Goal: Task Accomplishment & Management: Use online tool/utility

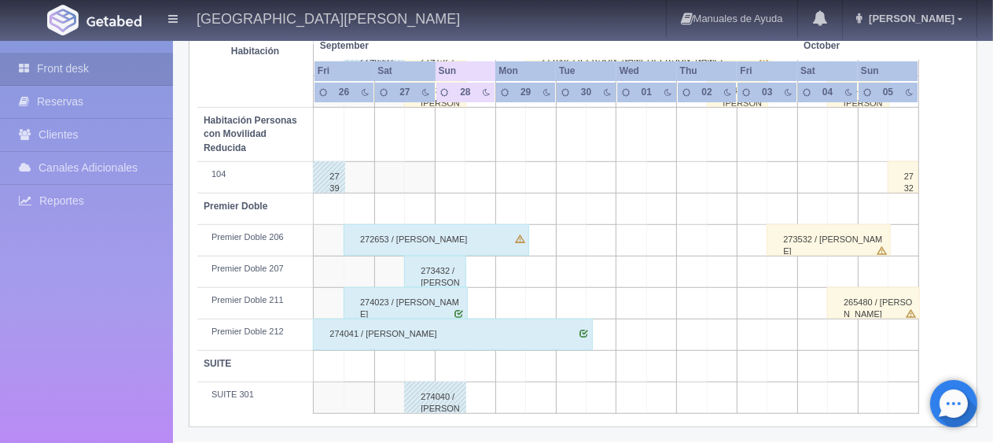
scroll to position [838, 0]
click at [413, 298] on div "274023 / [PERSON_NAME]" at bounding box center [406, 302] width 124 height 31
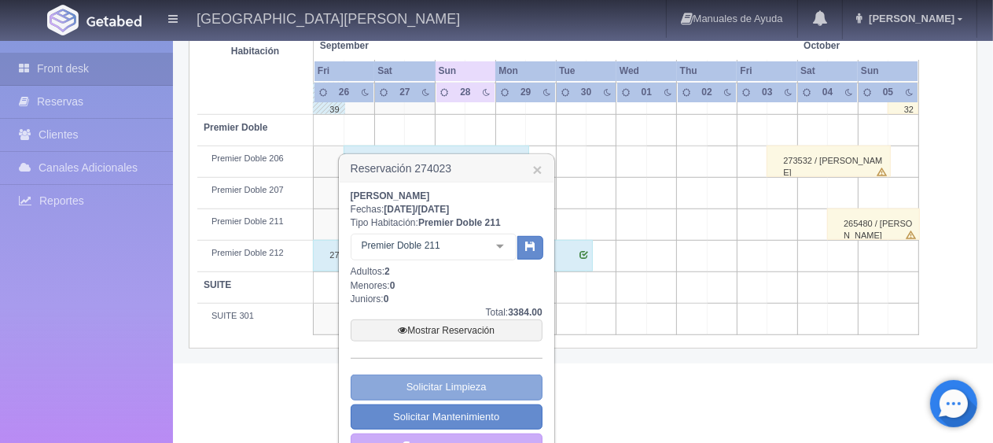
scroll to position [947, 0]
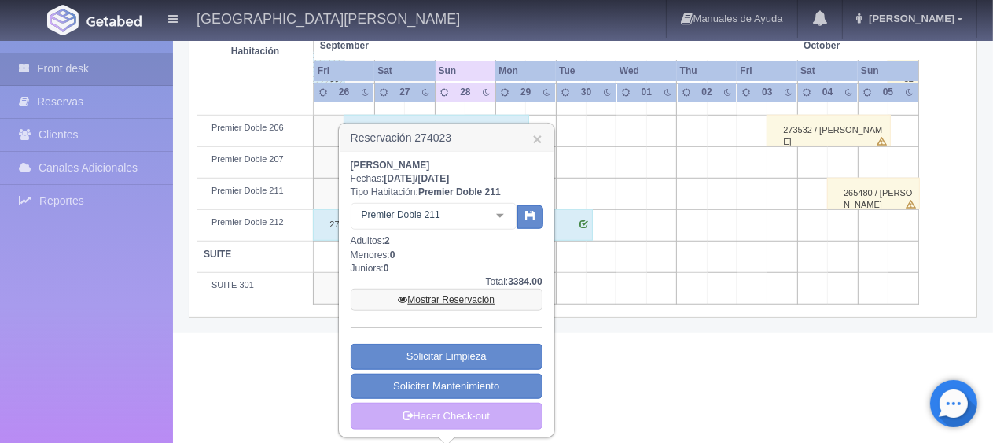
click at [448, 297] on link "Mostrar Reservación" at bounding box center [447, 300] width 192 height 22
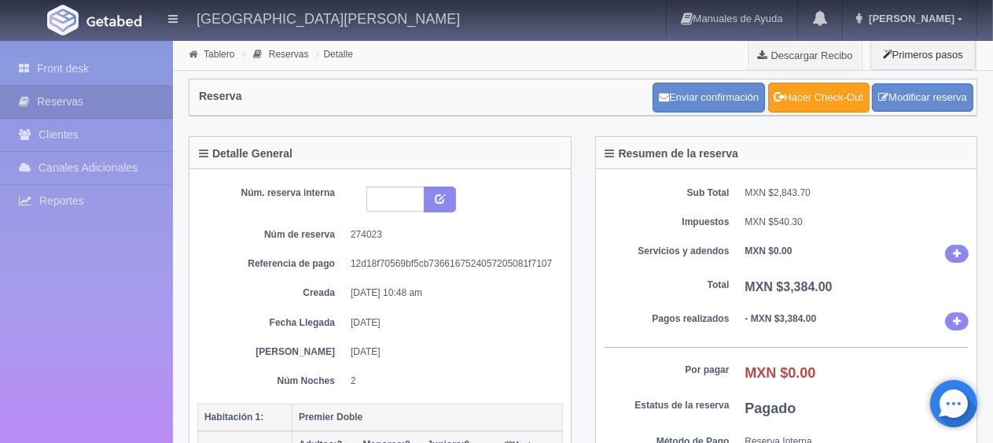
click at [814, 95] on link "Hacer Check-Out" at bounding box center [818, 98] width 101 height 30
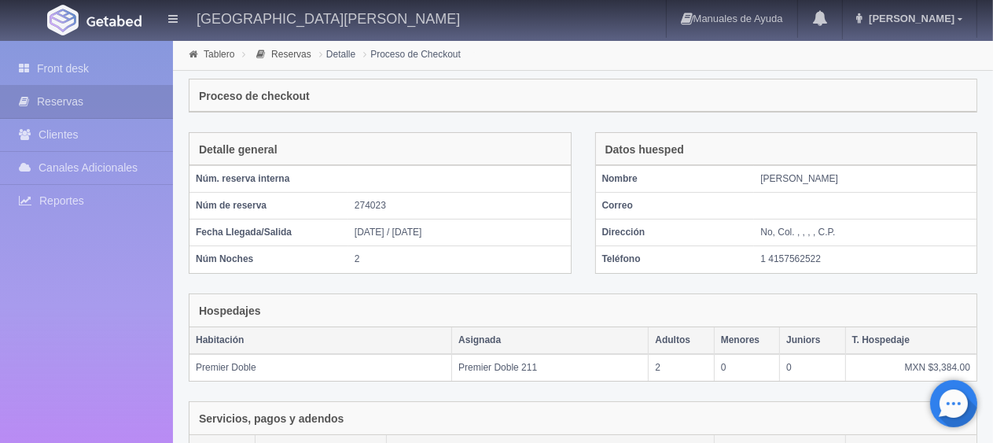
scroll to position [265, 0]
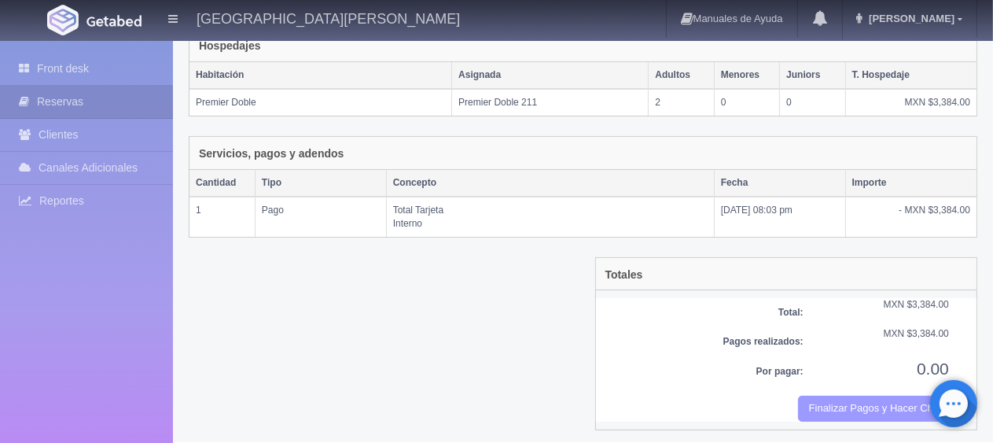
click at [830, 402] on button "Finalizar Pagos y Hacer Checkout" at bounding box center [873, 408] width 151 height 26
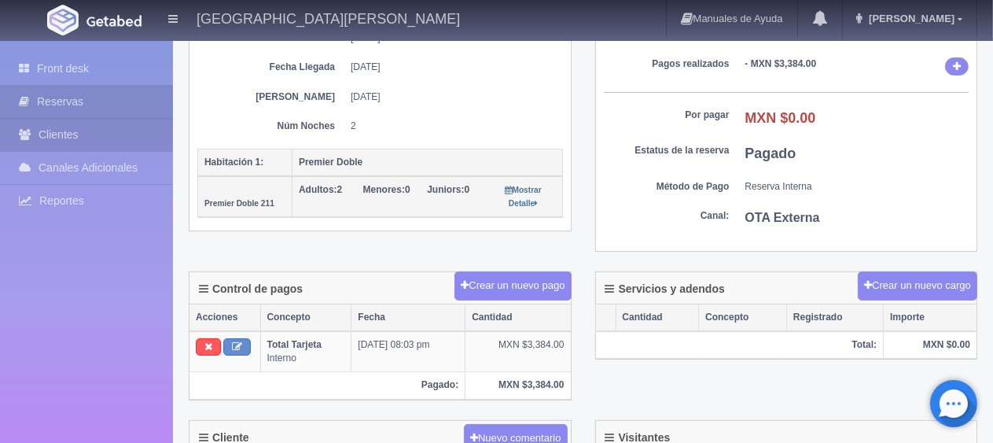
scroll to position [97, 0]
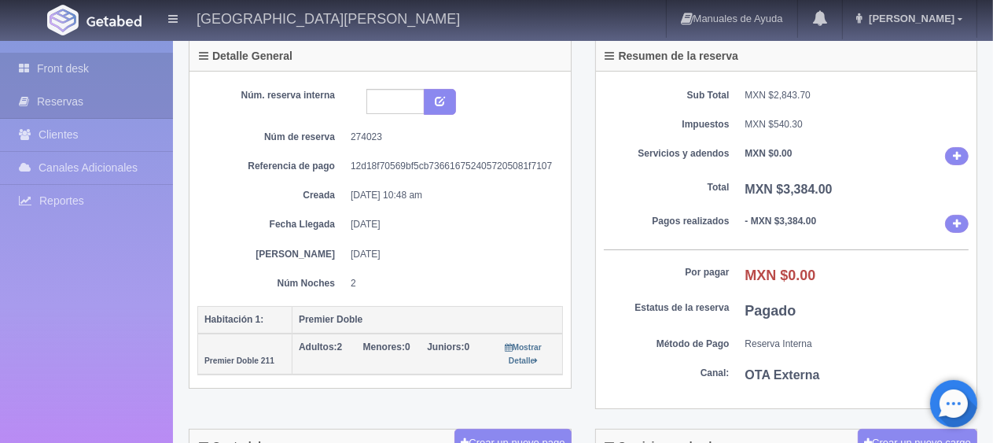
click at [79, 68] on link "Front desk" at bounding box center [86, 69] width 173 height 32
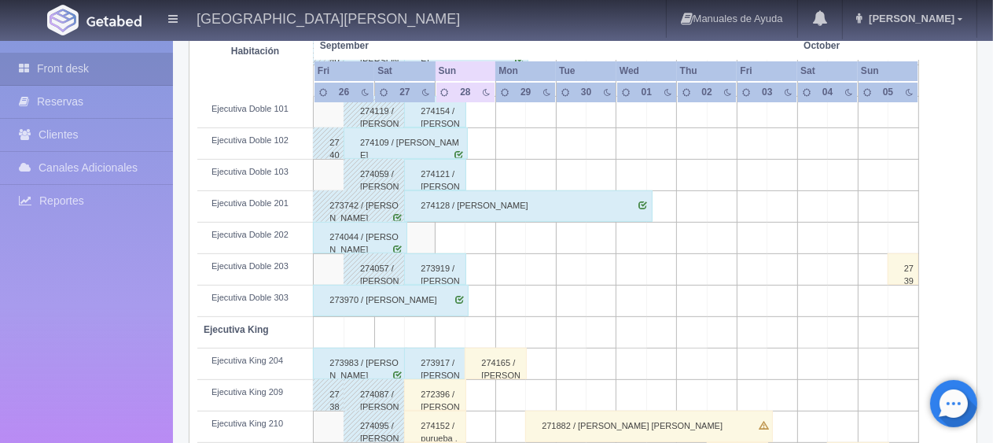
scroll to position [472, 0]
click at [386, 300] on div "273970 / [PERSON_NAME]" at bounding box center [391, 300] width 156 height 31
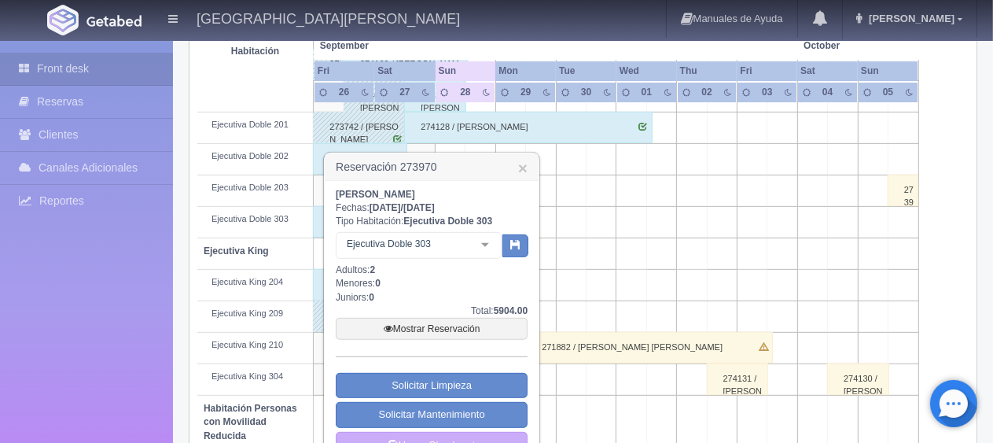
scroll to position [629, 0]
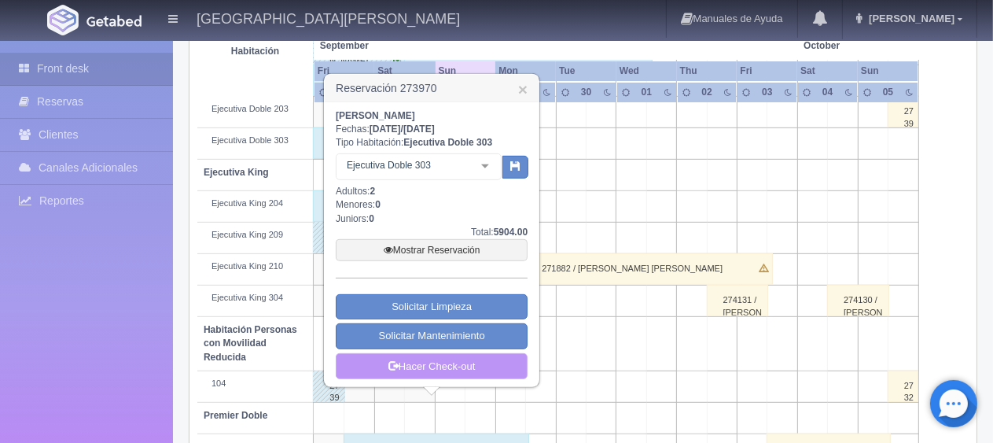
click at [437, 360] on link "Hacer Check-out" at bounding box center [432, 366] width 192 height 27
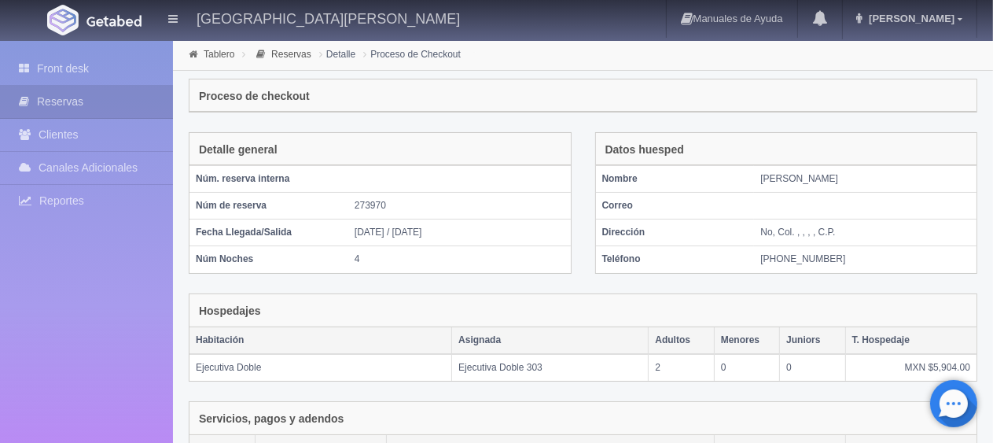
scroll to position [265, 0]
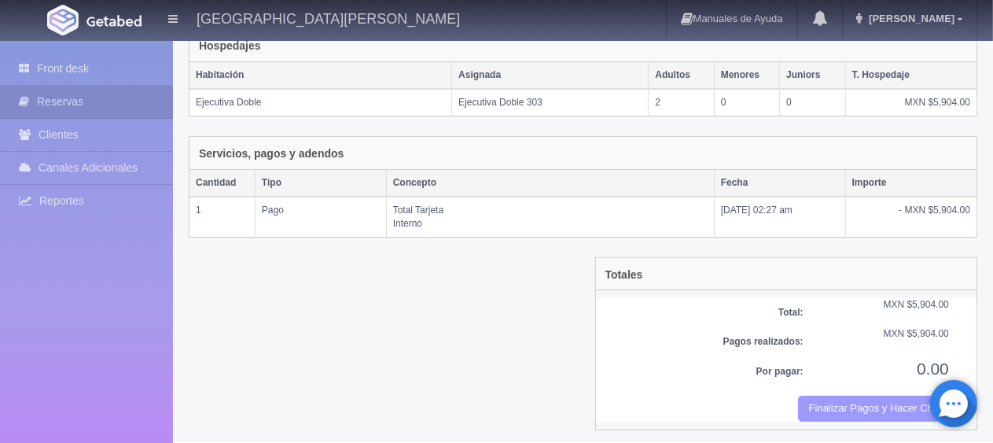
click at [836, 403] on button "Finalizar Pagos y Hacer Checkout" at bounding box center [873, 408] width 151 height 26
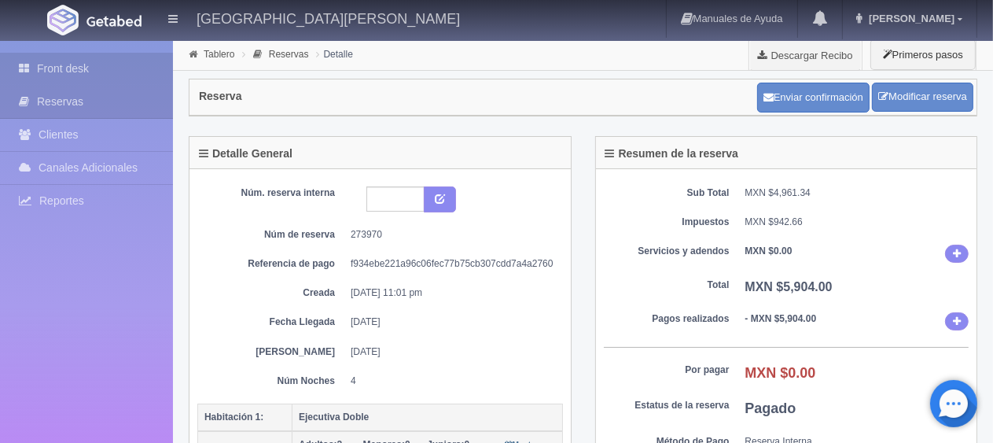
click at [88, 75] on link "Front desk" at bounding box center [86, 69] width 173 height 32
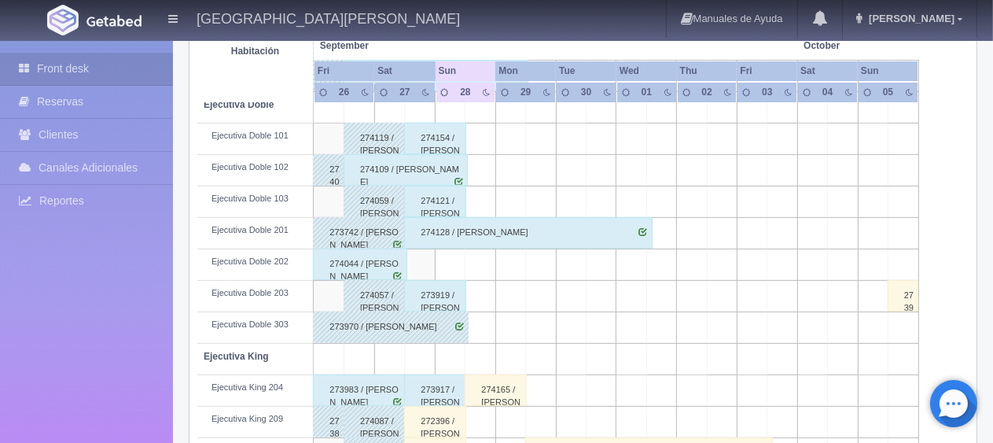
scroll to position [366, 0]
